Goal: Register for event/course

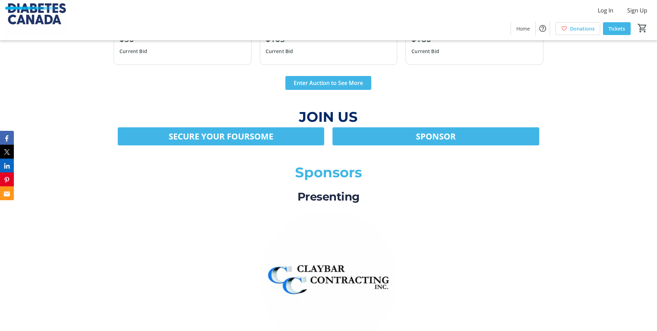
scroll to position [1106, 0]
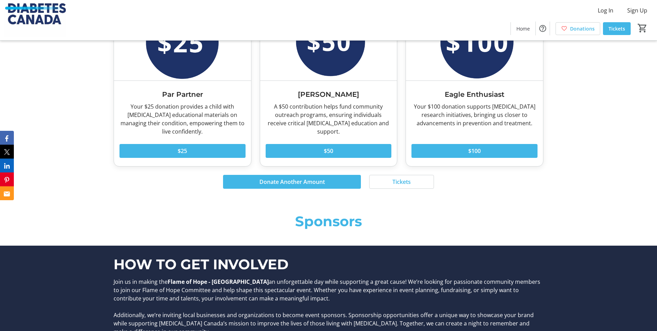
scroll to position [1294, 0]
